Goal: Task Accomplishment & Management: Manage account settings

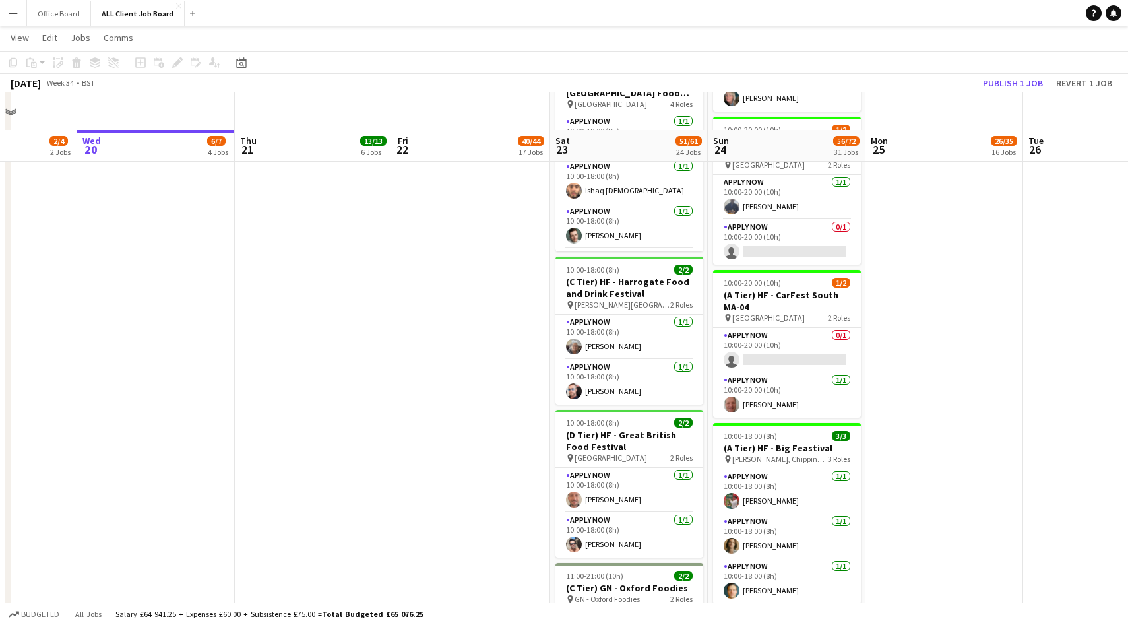
scroll to position [2350, 0]
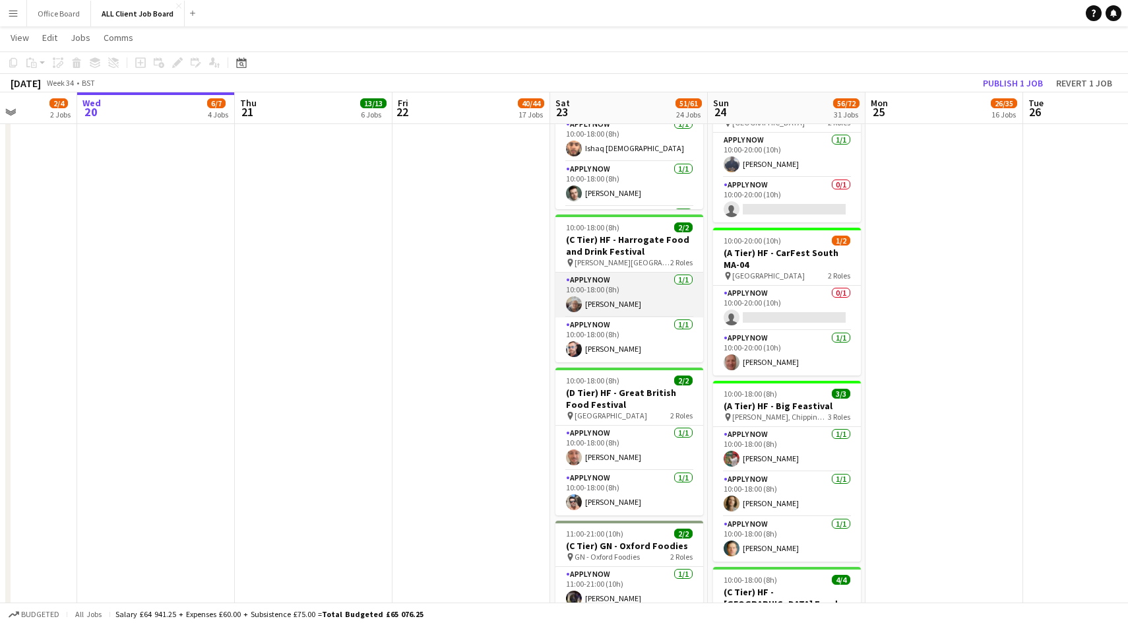
click at [573, 302] on app-user-avatar at bounding box center [574, 304] width 16 height 16
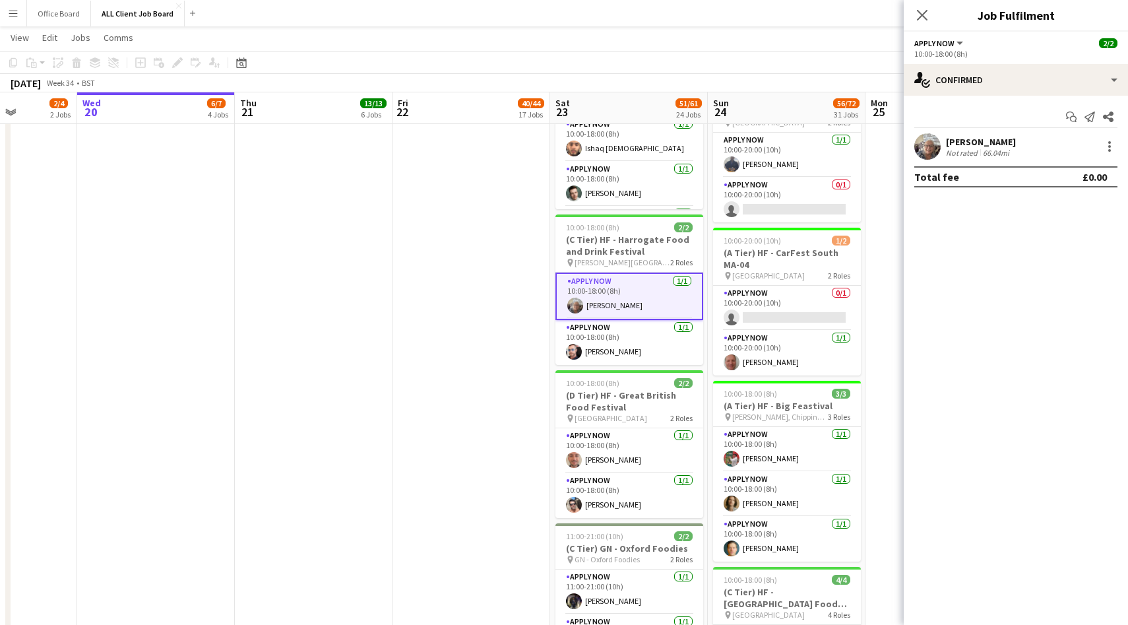
click at [932, 148] on app-user-avatar at bounding box center [928, 146] width 26 height 26
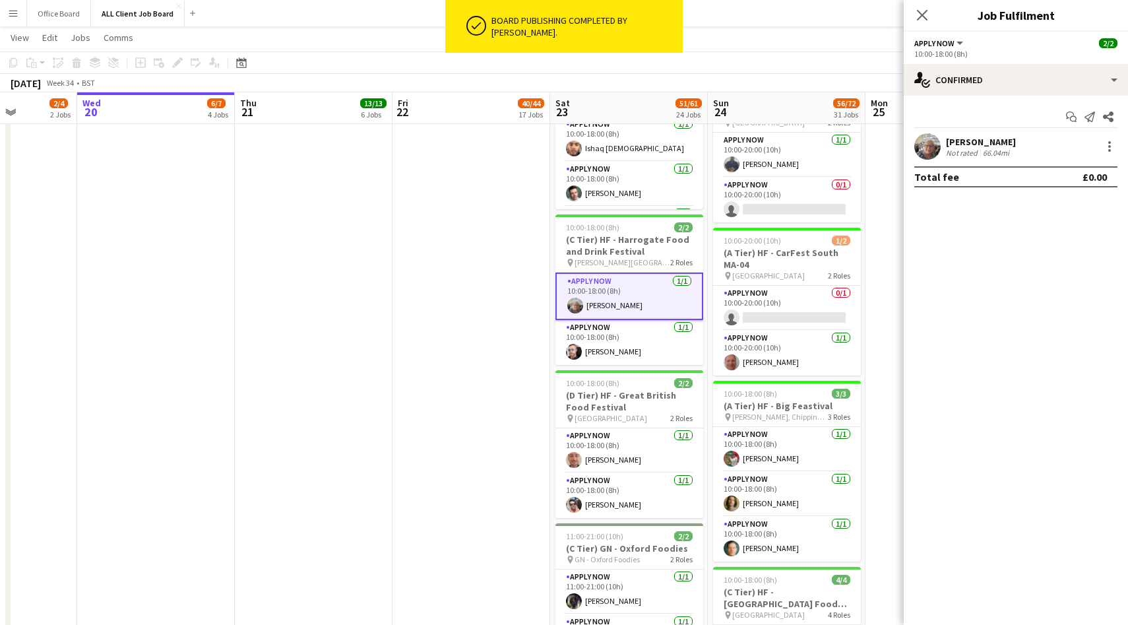
click at [926, 150] on app-user-avatar at bounding box center [928, 146] width 26 height 26
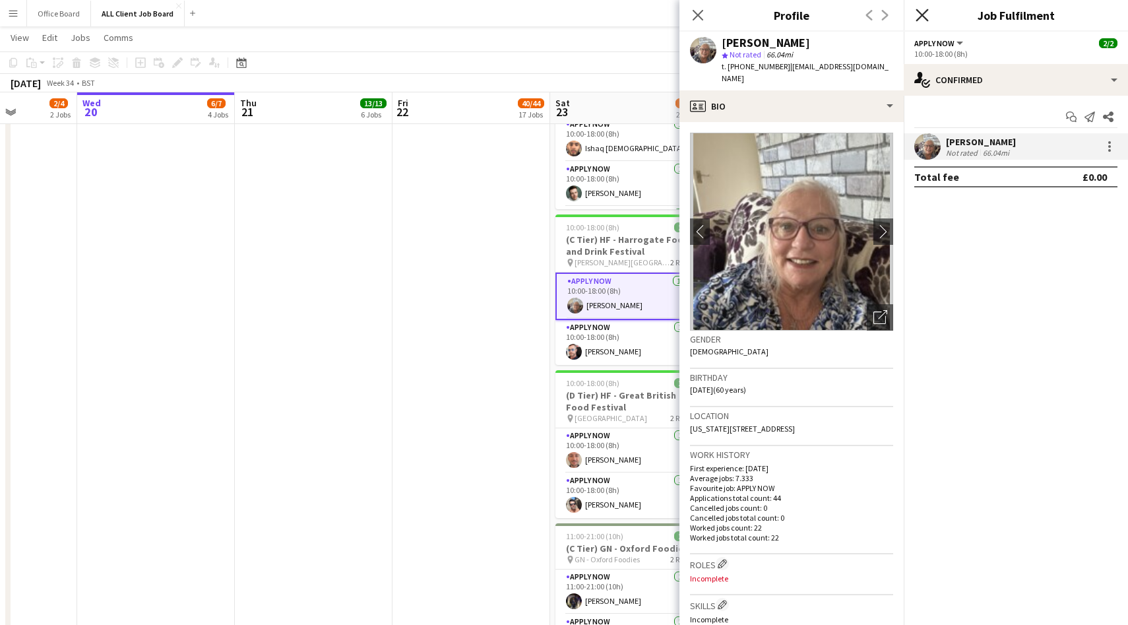
click at [926, 15] on icon "Close pop-in" at bounding box center [922, 15] width 13 height 13
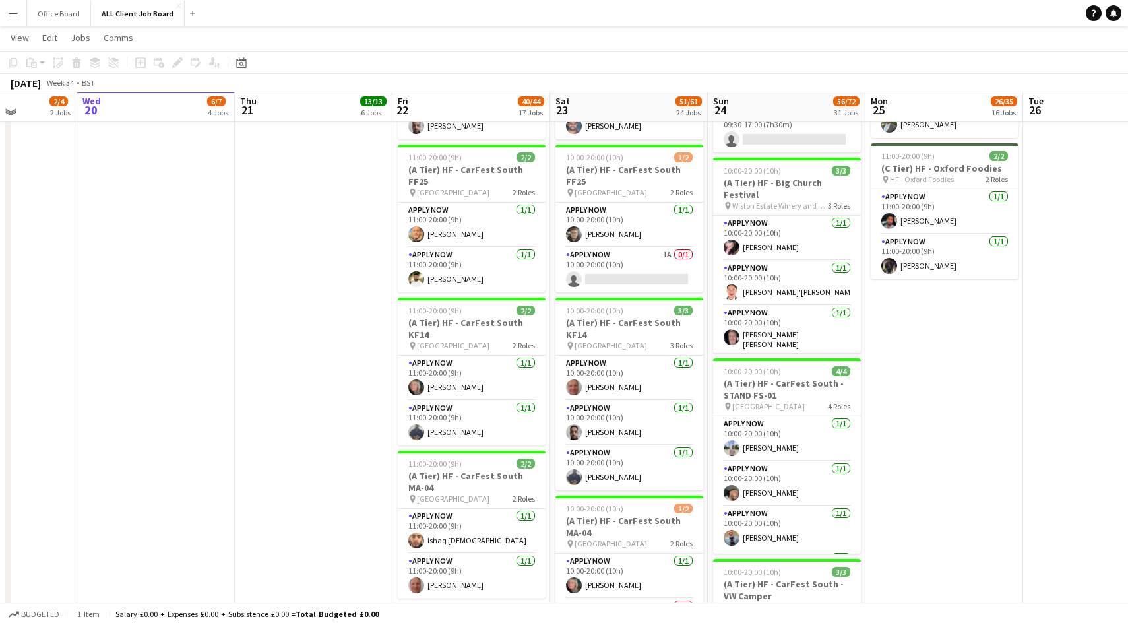
scroll to position [1512, 0]
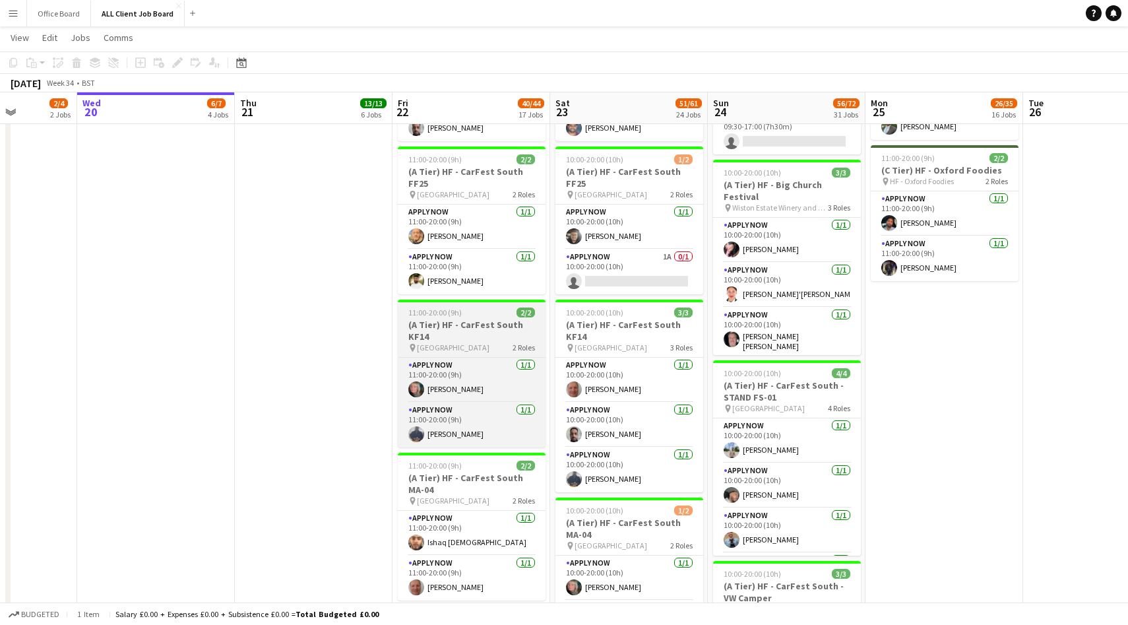
click at [492, 332] on h3 "(A Tier) HF - CarFest South KF14" at bounding box center [472, 331] width 148 height 24
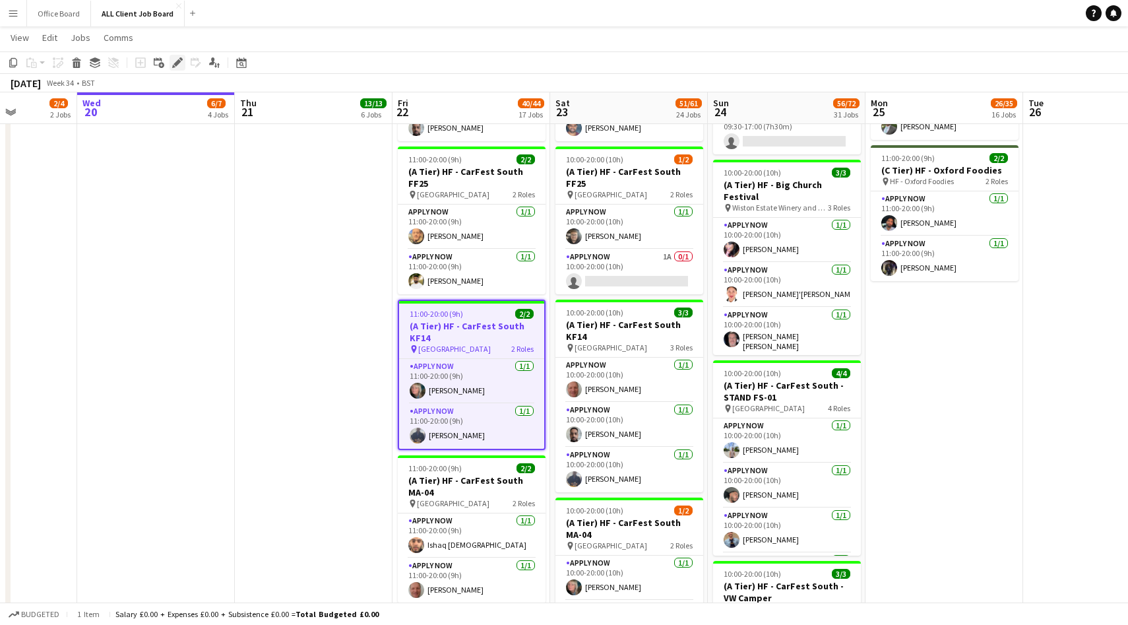
click at [177, 69] on div "Edit" at bounding box center [178, 63] width 16 height 16
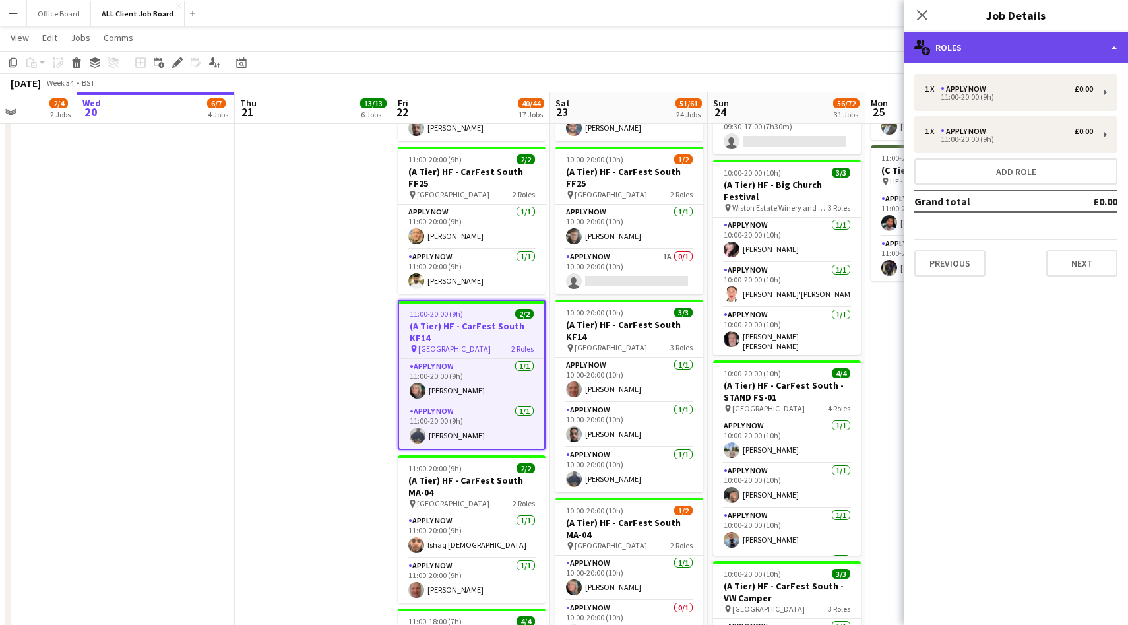
click at [1004, 32] on div "multiple-users-add Roles" at bounding box center [1016, 48] width 224 height 32
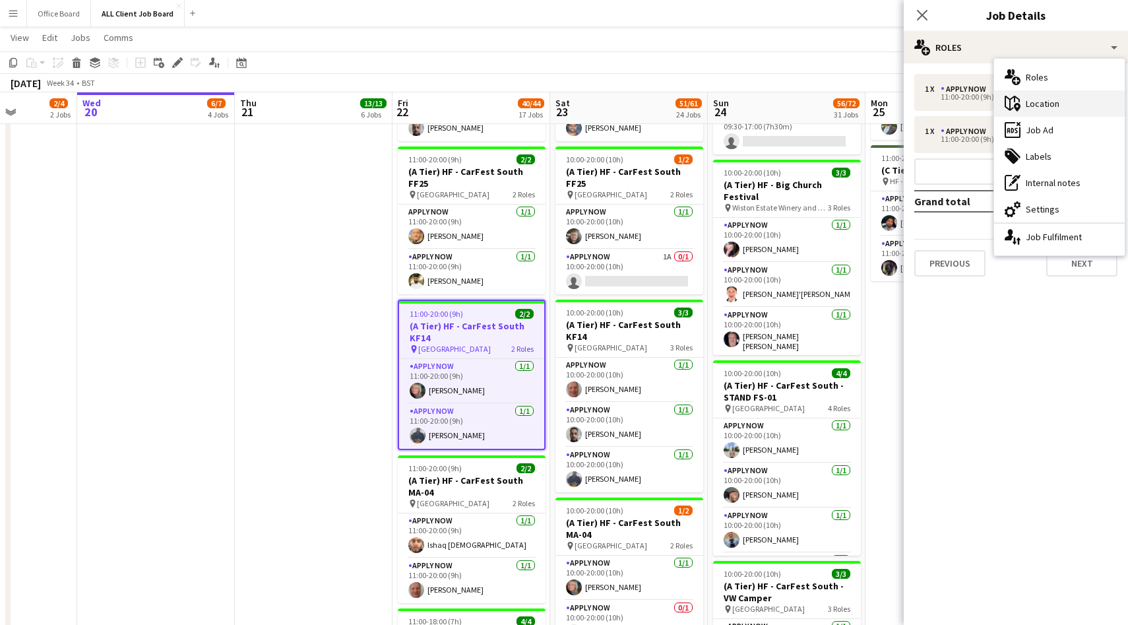
click at [1072, 113] on div "maps-pin-1 Location" at bounding box center [1059, 103] width 131 height 26
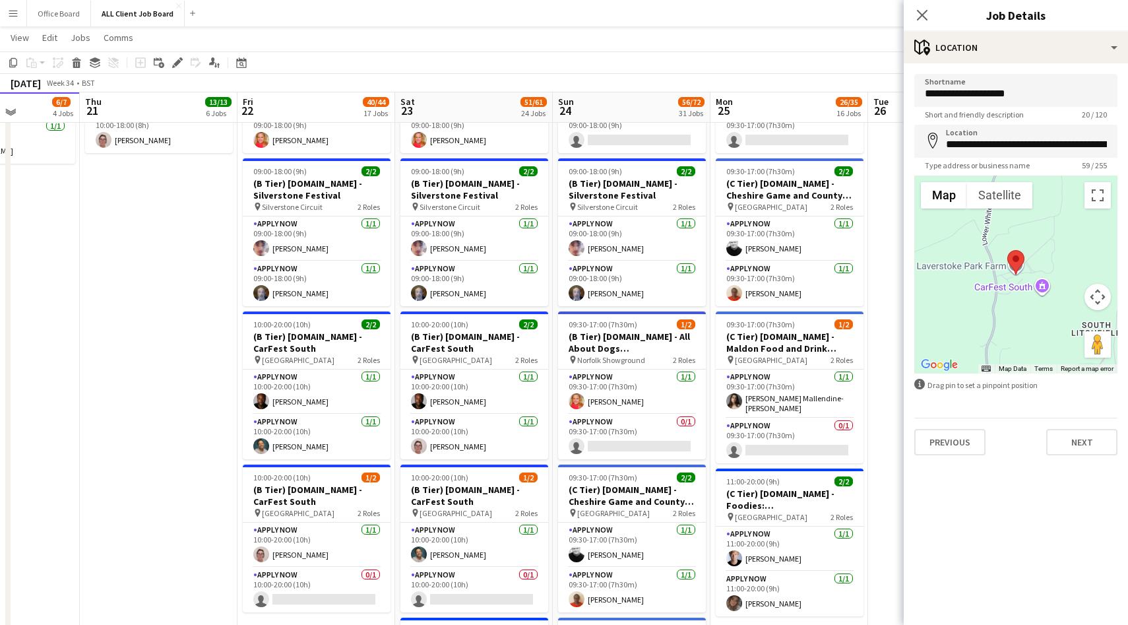
scroll to position [4558, 0]
